Goal: Information Seeking & Learning: Learn about a topic

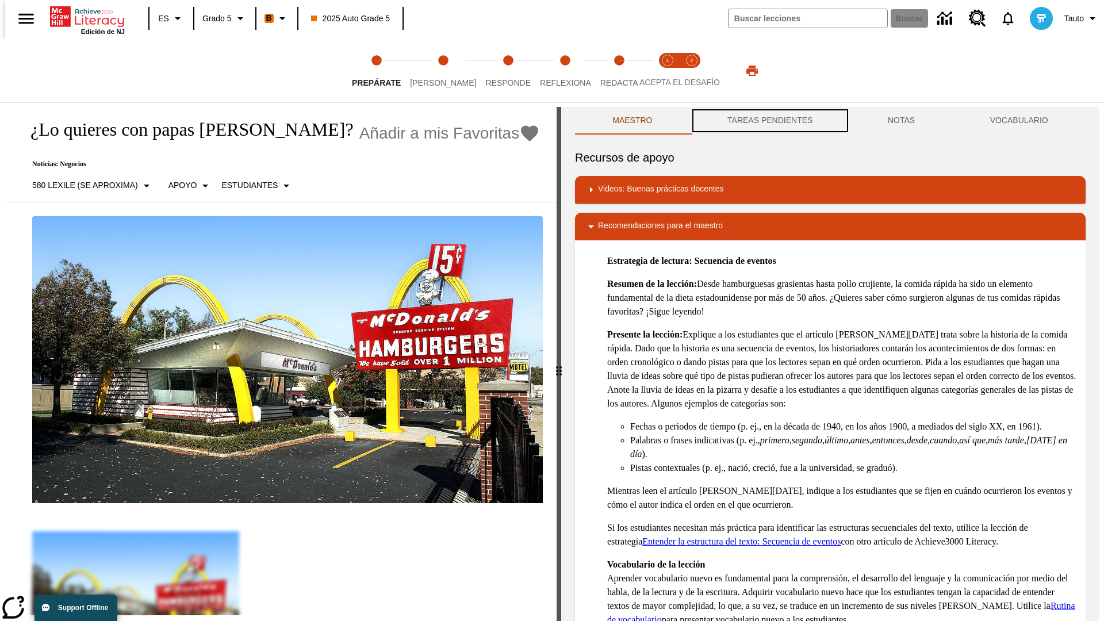
click at [769, 121] on button "TAREAS PENDIENTES" at bounding box center [770, 121] width 160 height 28
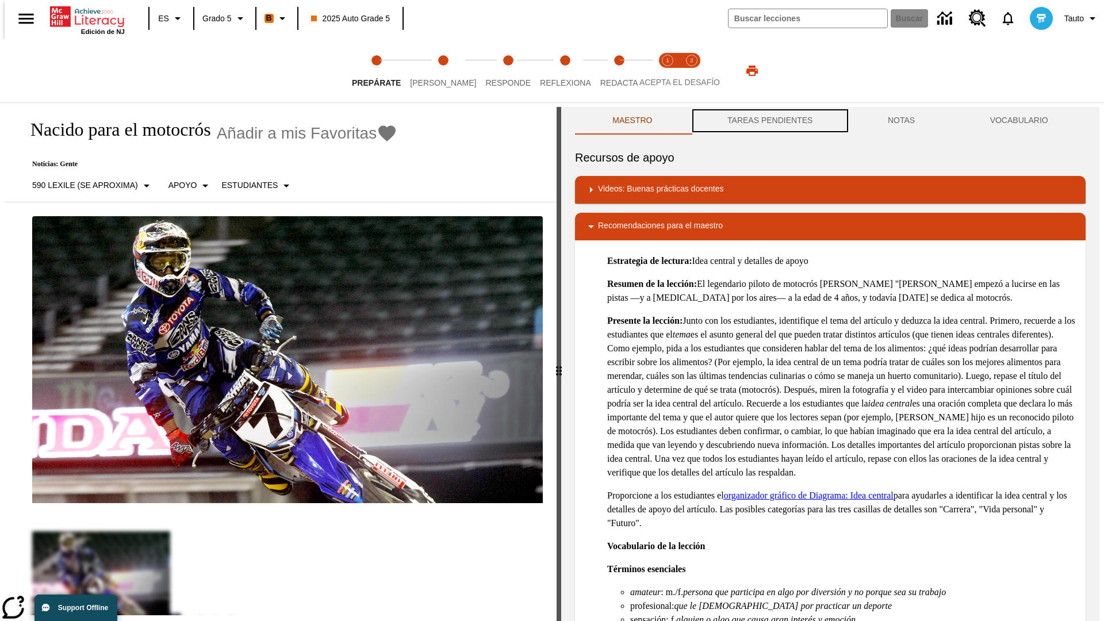
click at [769, 121] on button "TAREAS PENDIENTES" at bounding box center [770, 121] width 160 height 28
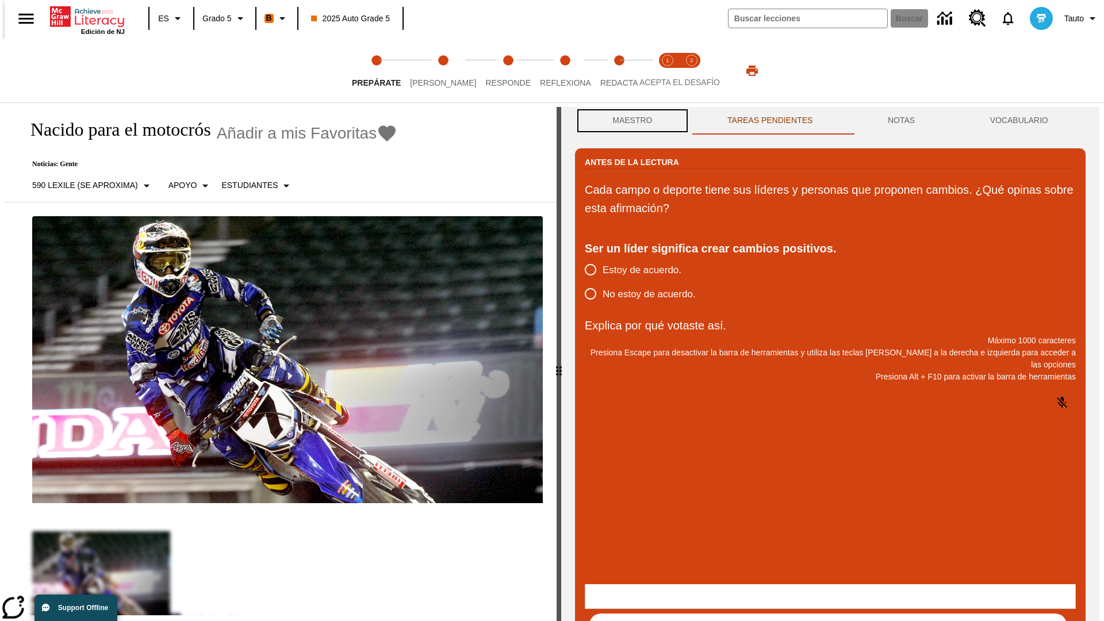
scroll to position [1, 0]
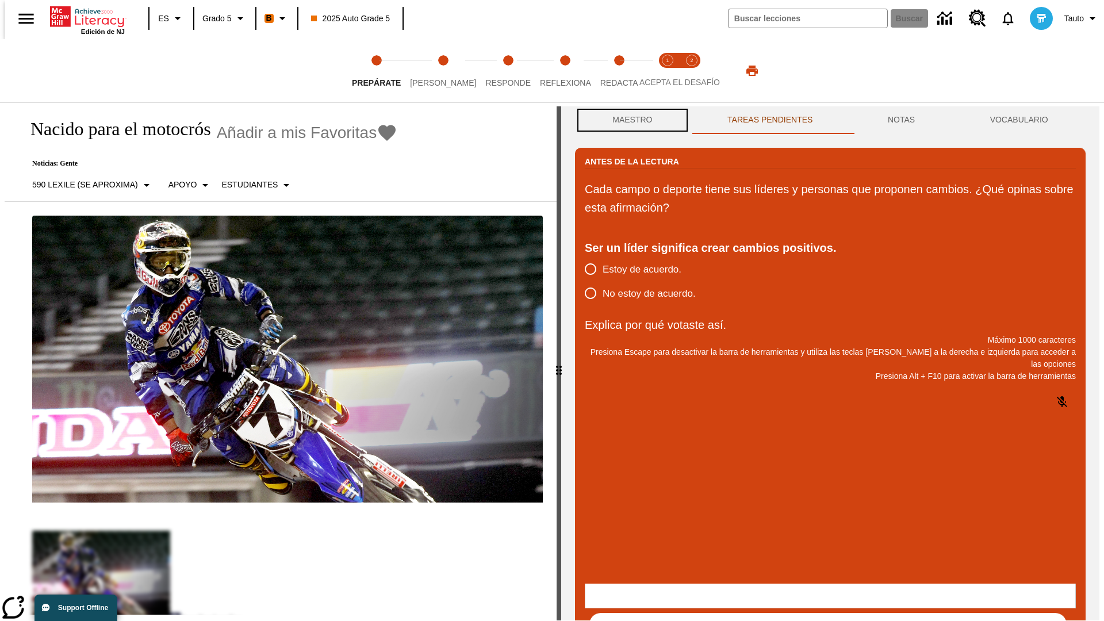
click at [629, 121] on button "Maestro" at bounding box center [632, 120] width 115 height 28
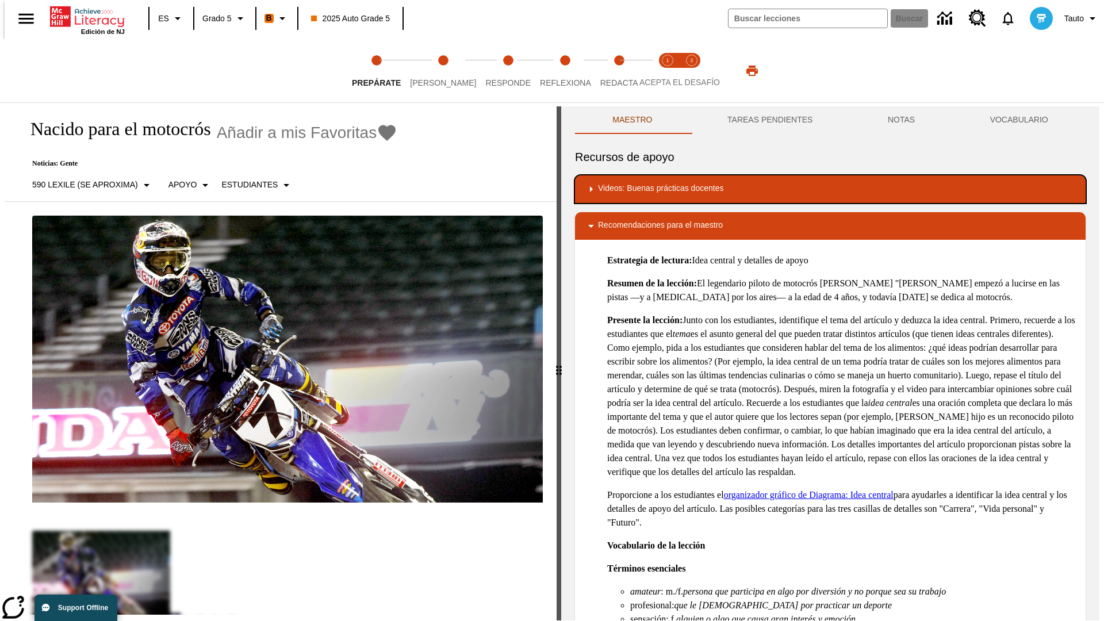
click at [831, 189] on div "Videos: Buenas prácticas docentes" at bounding box center [830, 189] width 492 height 14
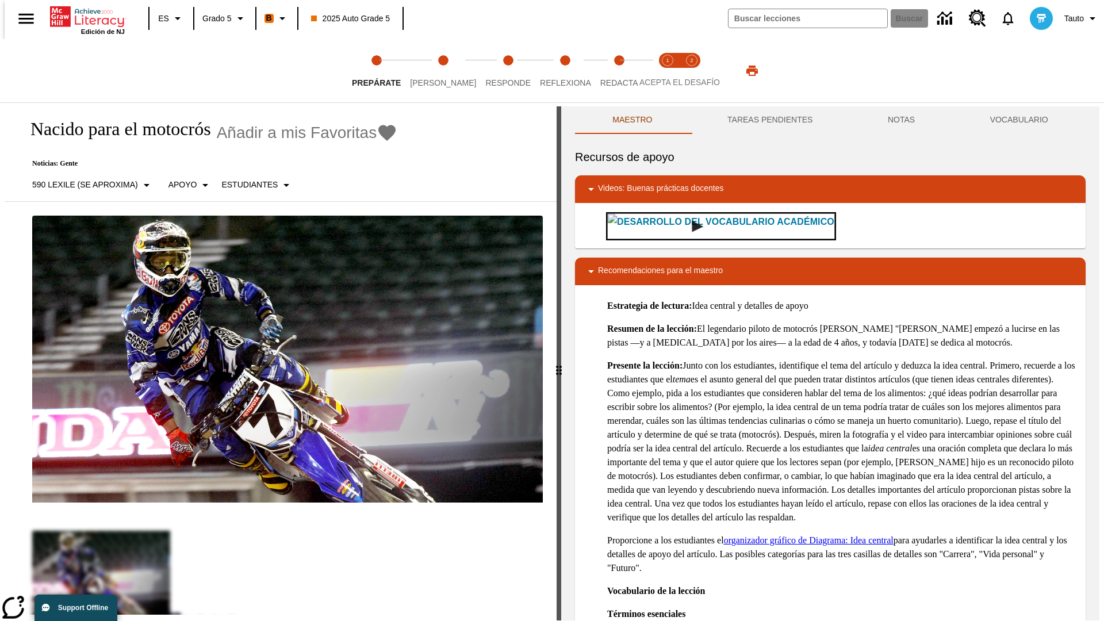
click at [692, 226] on img "Desarrollo del vocabulario académico" at bounding box center [698, 227] width 12 height 12
click at [434, 71] on span "[PERSON_NAME]" at bounding box center [443, 78] width 66 height 21
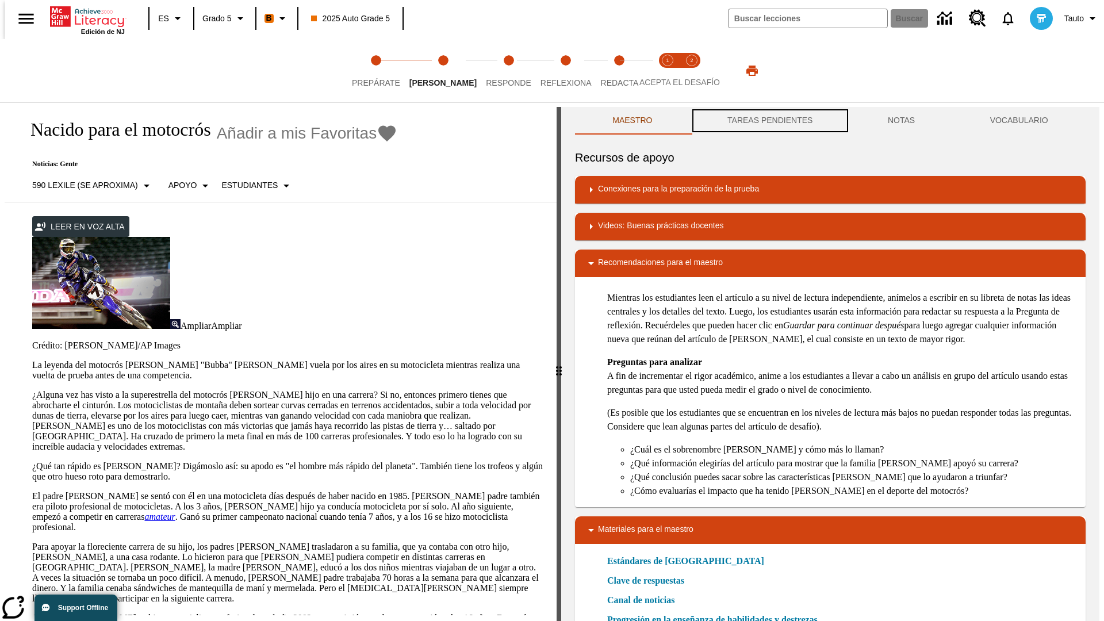
scroll to position [1, 0]
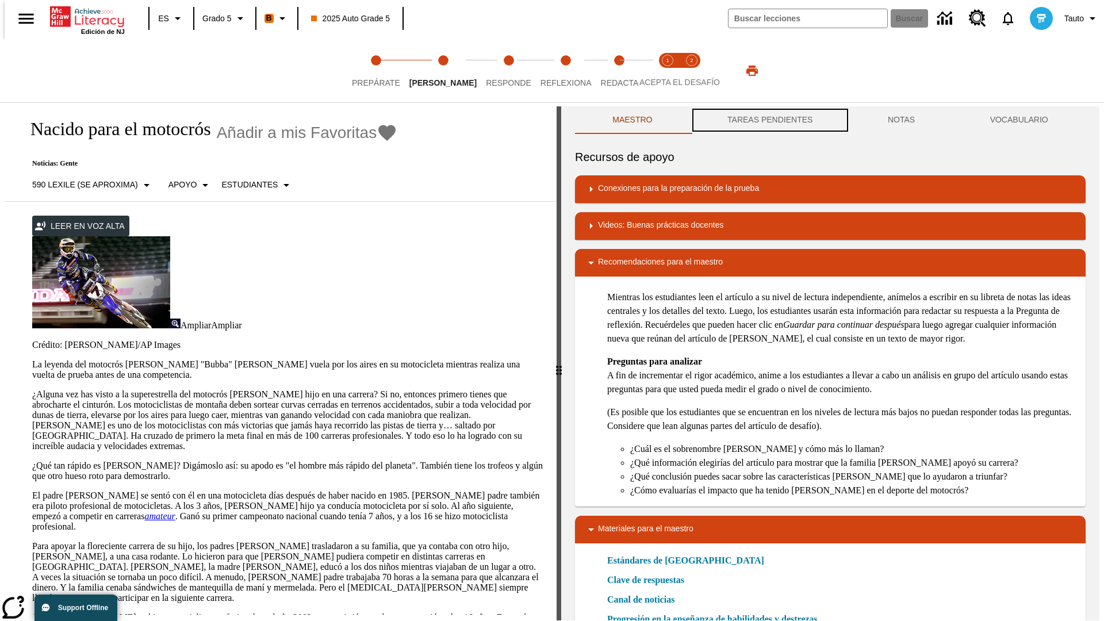
click at [769, 121] on button "TAREAS PENDIENTES" at bounding box center [770, 120] width 160 height 28
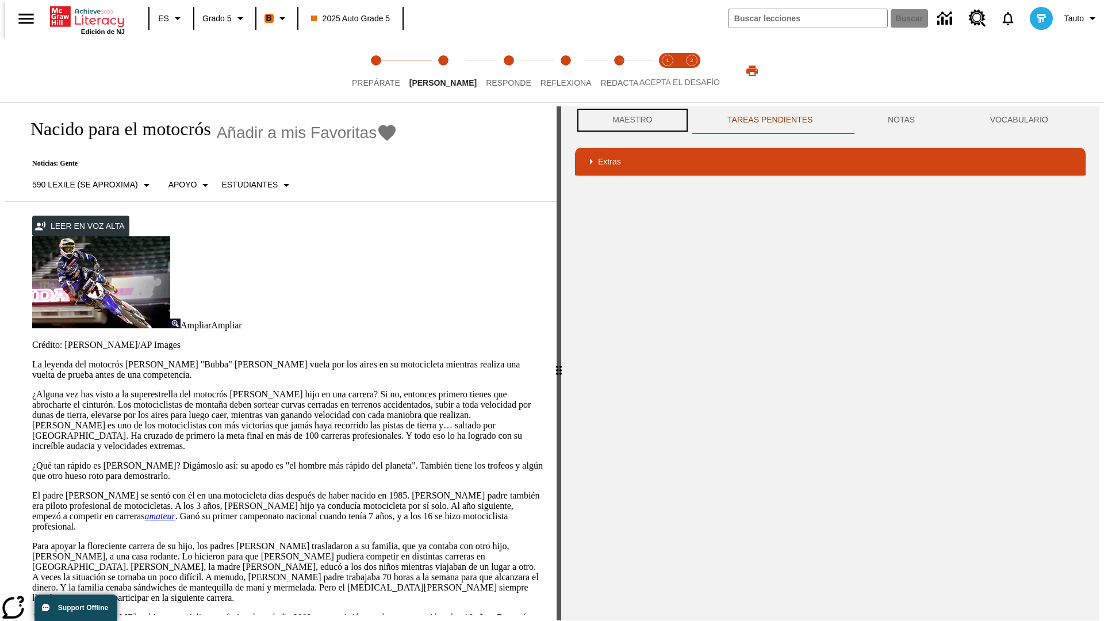
click at [629, 120] on button "Maestro" at bounding box center [632, 120] width 115 height 28
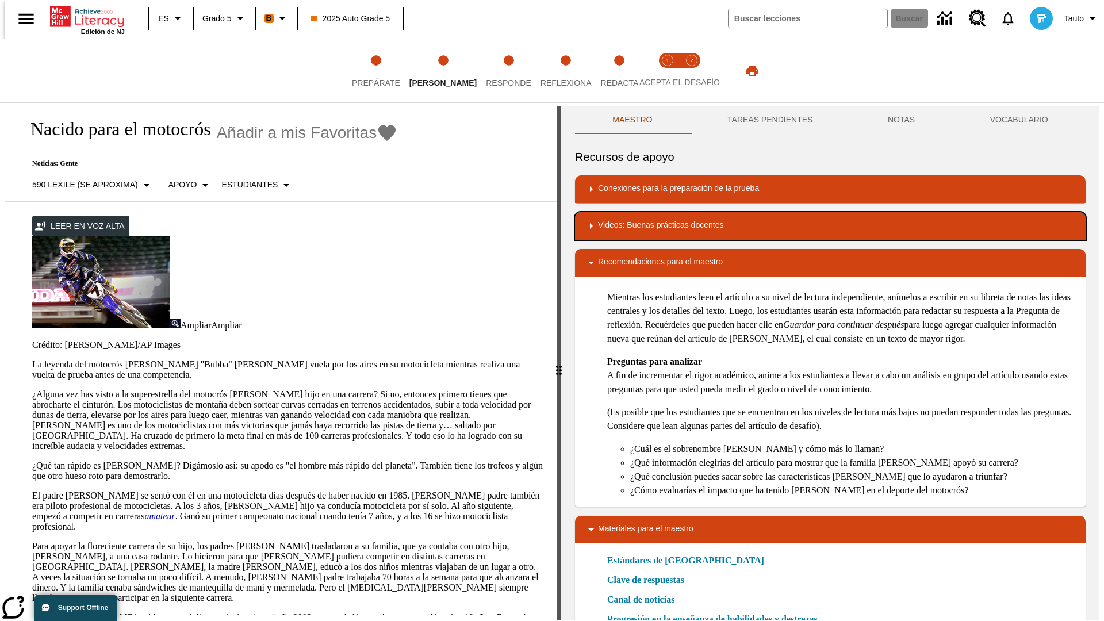
click at [831, 226] on div "Videos: Buenas prácticas docentes" at bounding box center [830, 226] width 492 height 14
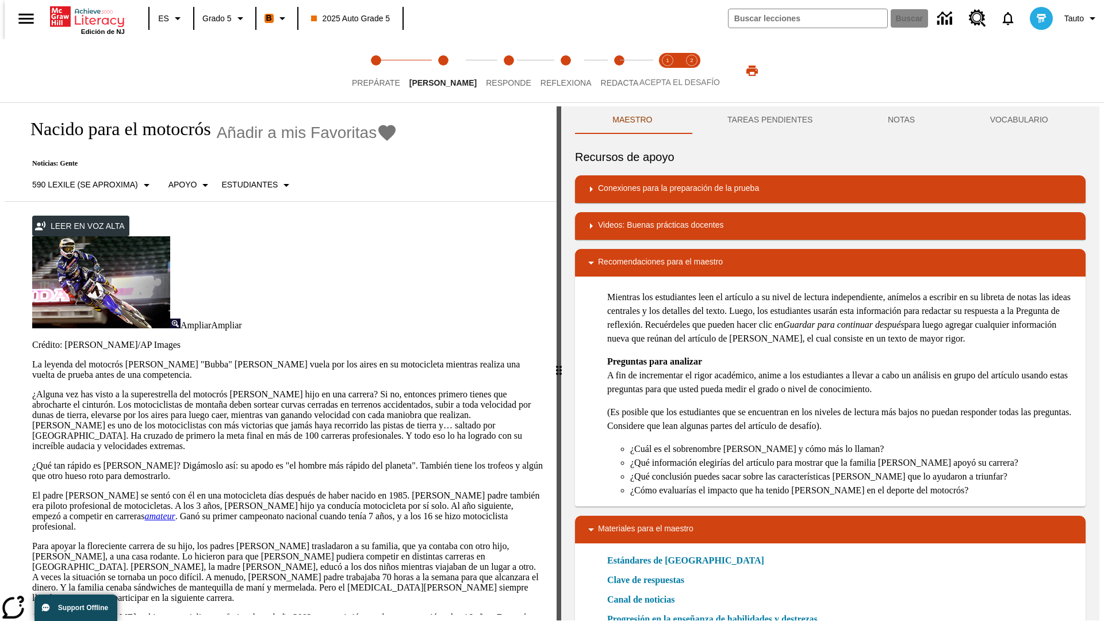
click at [636, 263] on img "Summarization" at bounding box center [641, 264] width 12 height 12
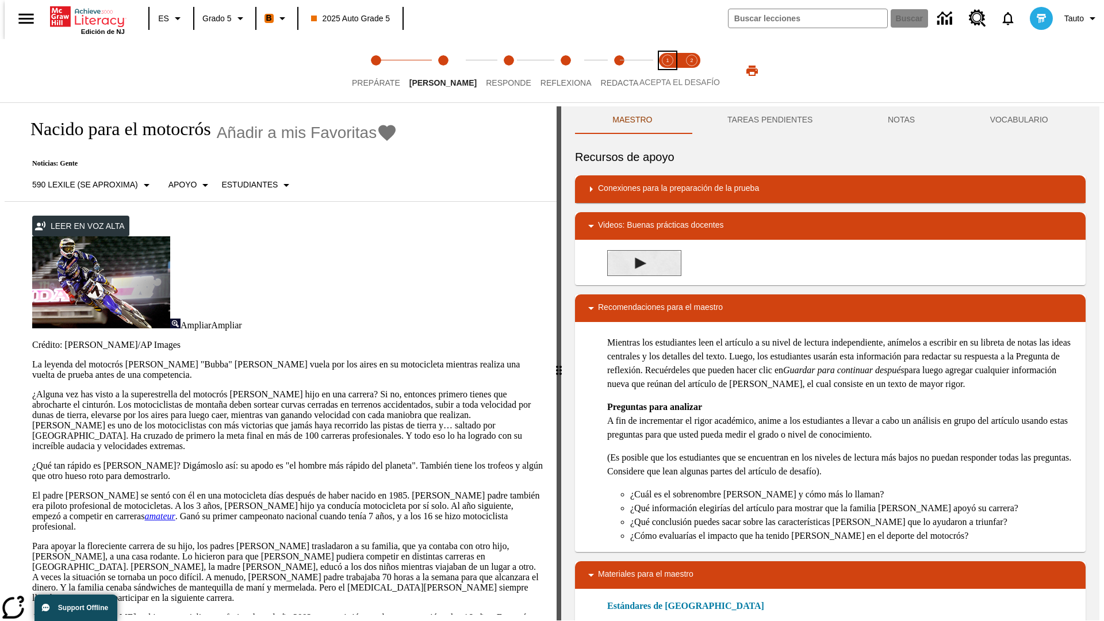
click at [668, 71] on span "Acepta el desafío lee step 1 of 2" at bounding box center [667, 78] width 15 height 21
